Goal: Information Seeking & Learning: Learn about a topic

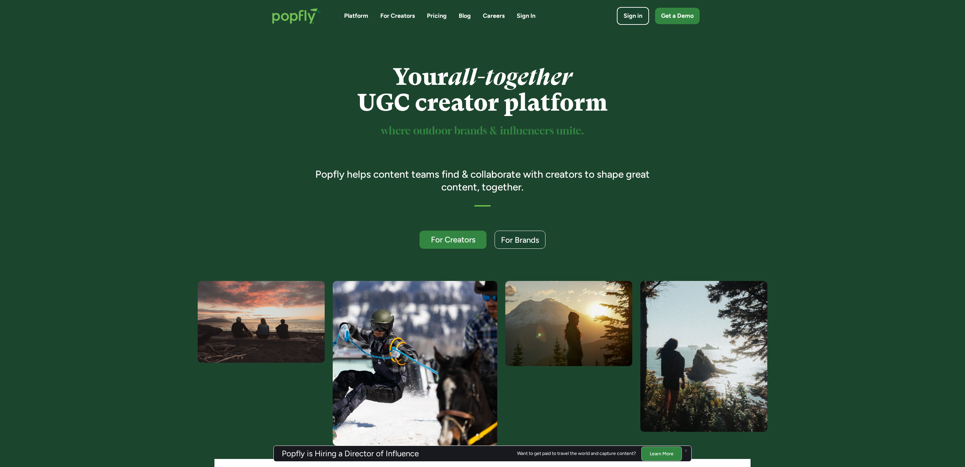
click at [468, 18] on link "Blog" at bounding box center [465, 16] width 12 height 8
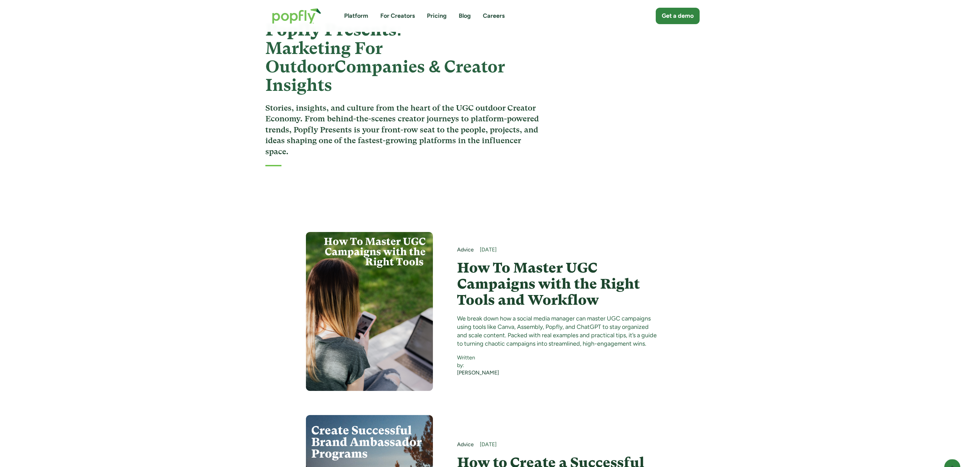
scroll to position [46, 0]
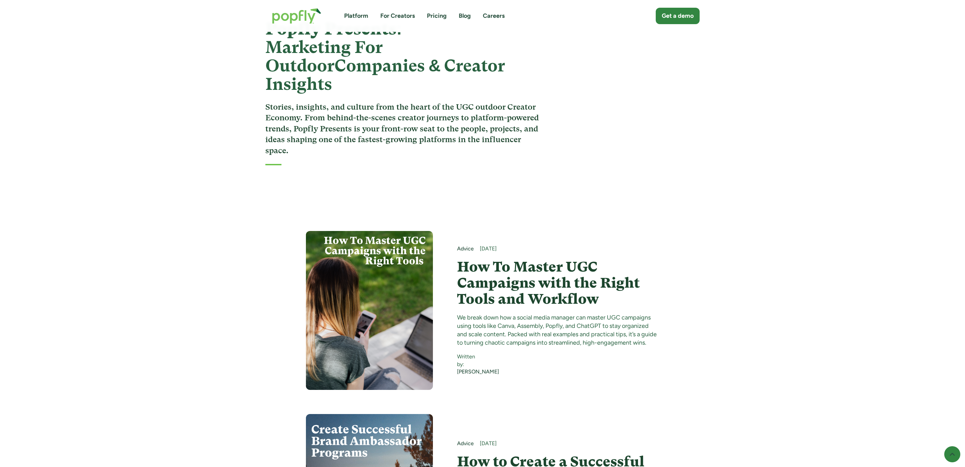
click at [538, 259] on h4 "How To Master UGC Campaigns with the Right Tools and Workflow" at bounding box center [558, 283] width 202 height 49
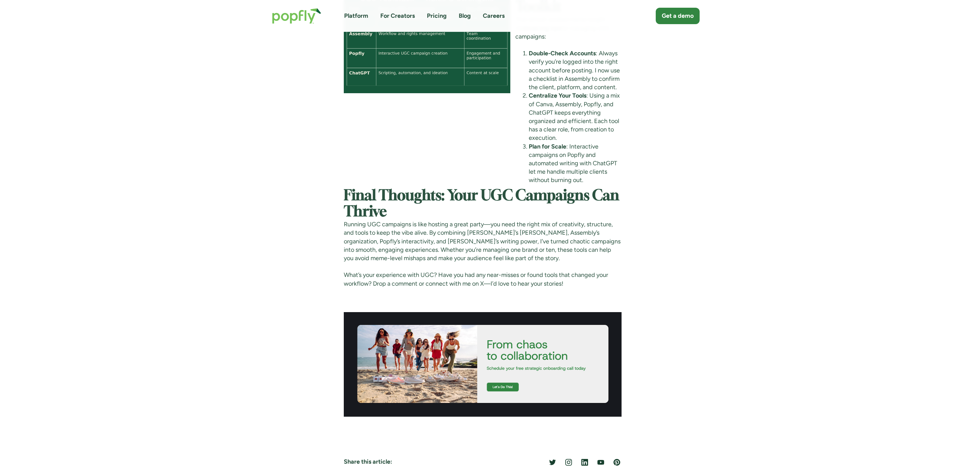
scroll to position [2329, 0]
